Goal: Task Accomplishment & Management: Use online tool/utility

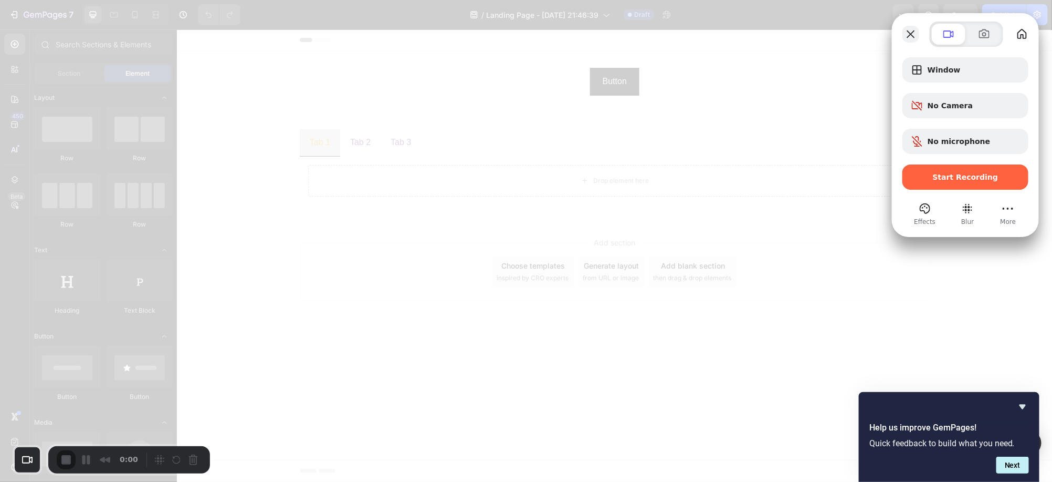
click at [906, 37] on button "Close" at bounding box center [911, 34] width 17 height 17
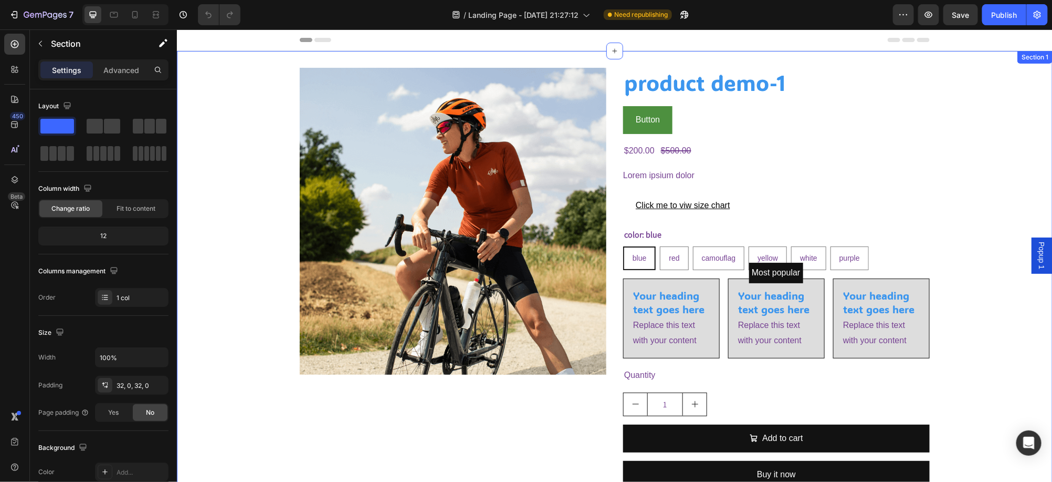
drag, startPoint x: 302, startPoint y: 62, endPoint x: 264, endPoint y: 89, distance: 46.6
click at [302, 62] on div "Image product demo-1 Product Title Button Button $200.00 Product Price Product …" at bounding box center [614, 281] width 876 height 462
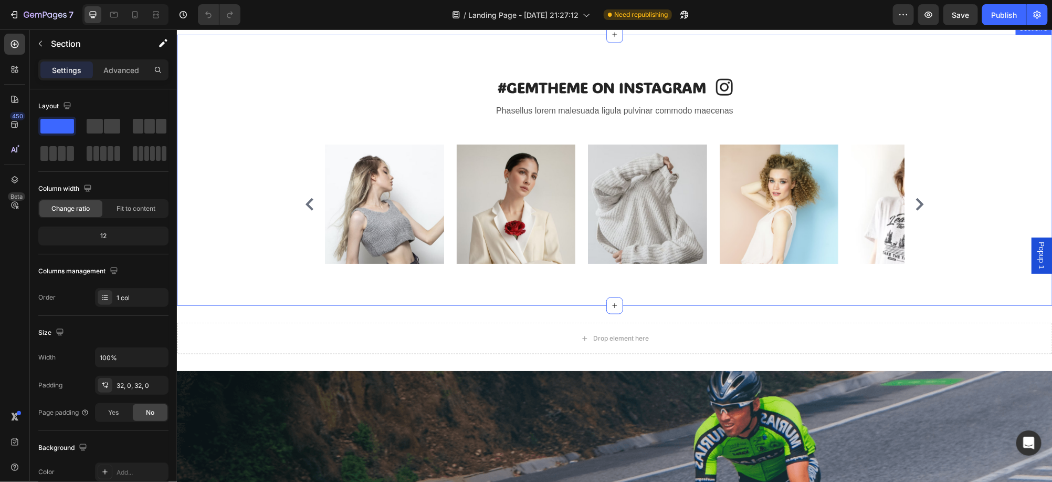
scroll to position [590, 0]
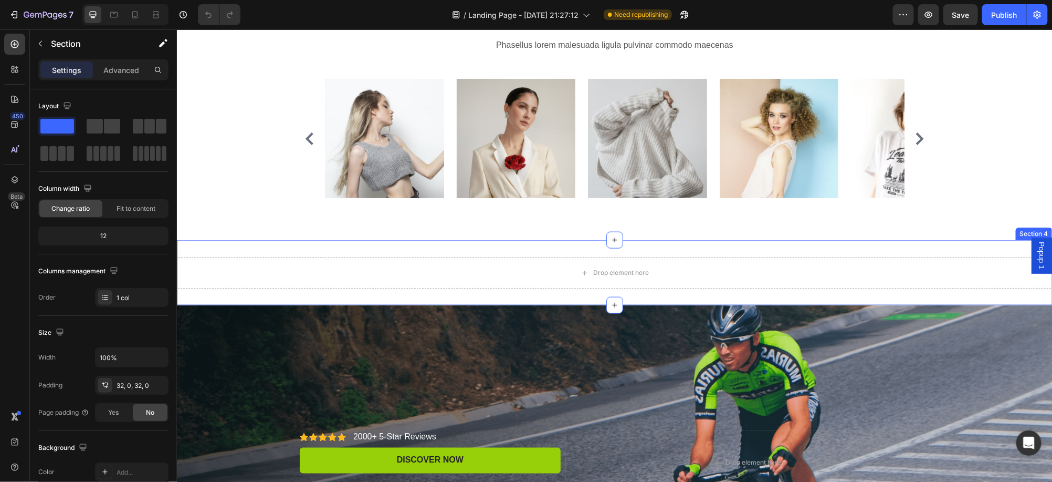
click at [230, 247] on div "Drop element here Section 4" at bounding box center [614, 271] width 876 height 65
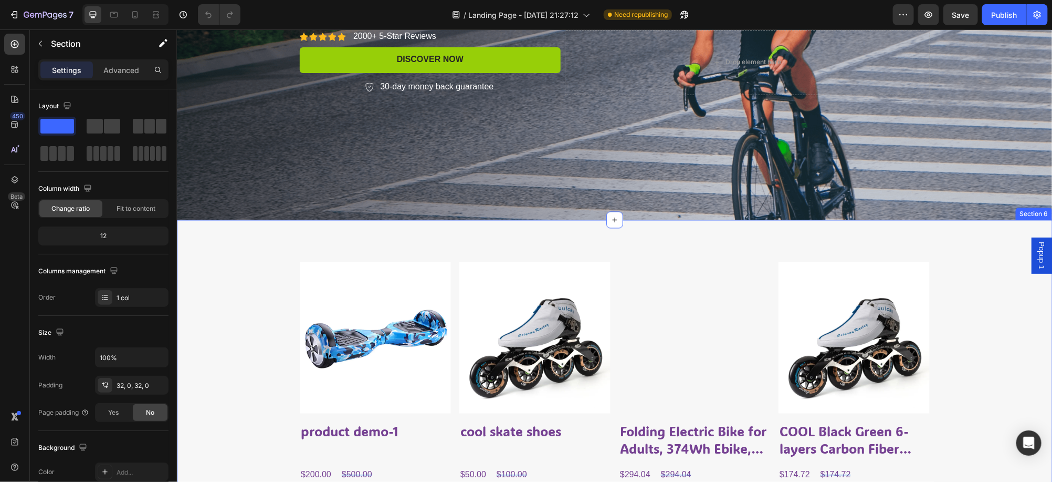
scroll to position [985, 0]
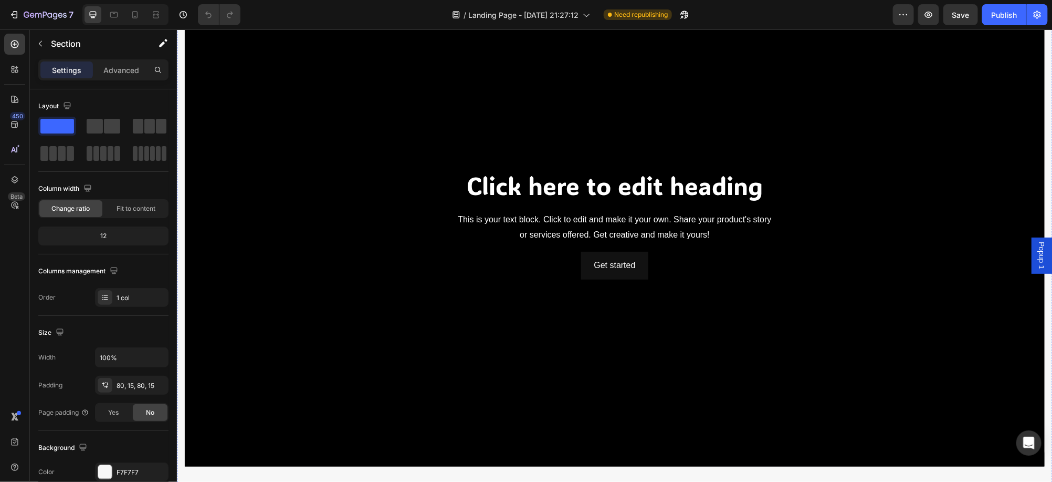
scroll to position [2100, 0]
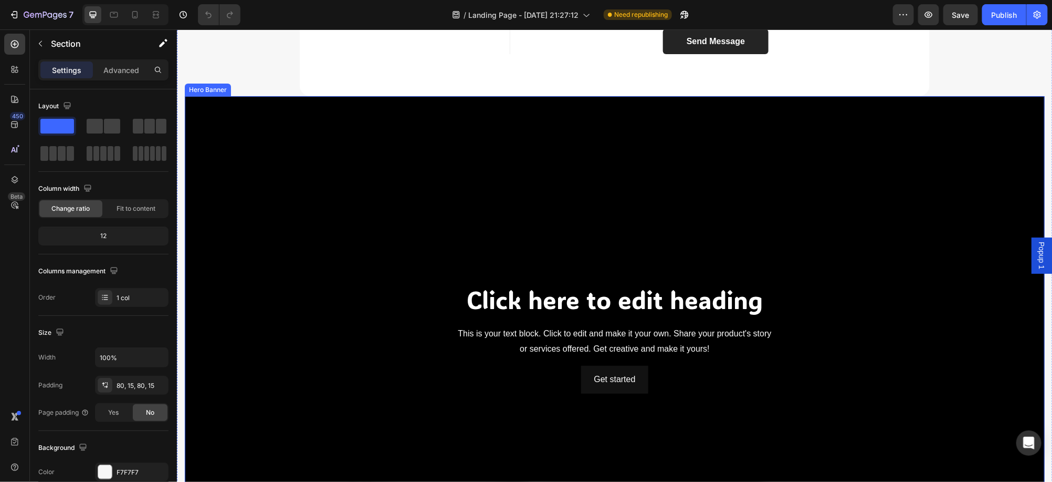
click at [367, 216] on div "Background Image" at bounding box center [614, 338] width 860 height 484
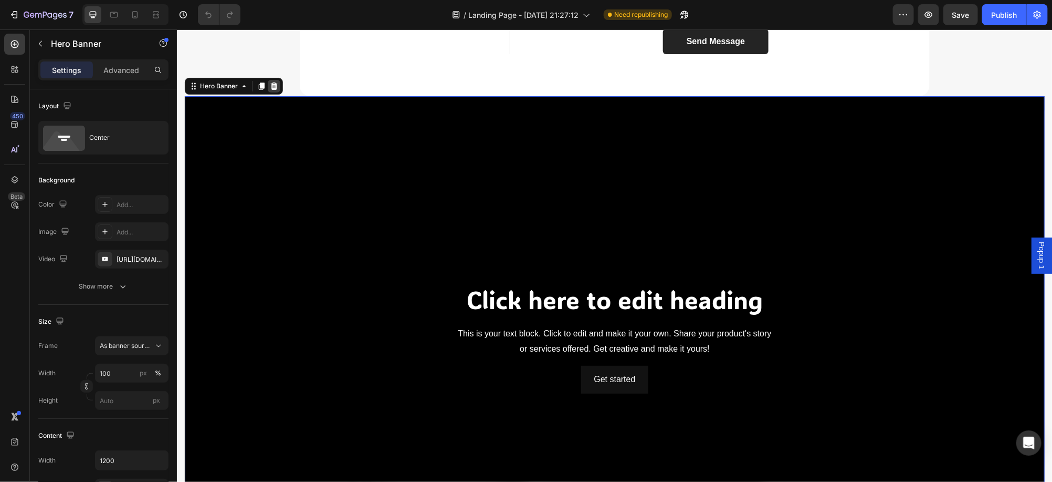
click at [275, 87] on icon at bounding box center [273, 85] width 8 height 8
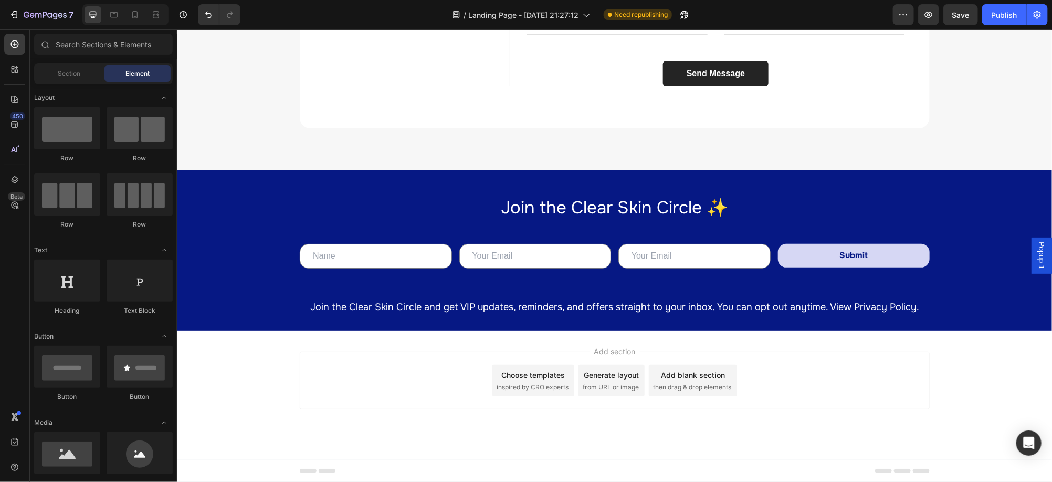
scroll to position [2068, 0]
click at [235, 198] on div "Join the Clear Skin Circle ✨ Heading Text Field Email Field Email Field Submit …" at bounding box center [614, 262] width 855 height 134
